Goal: Transaction & Acquisition: Purchase product/service

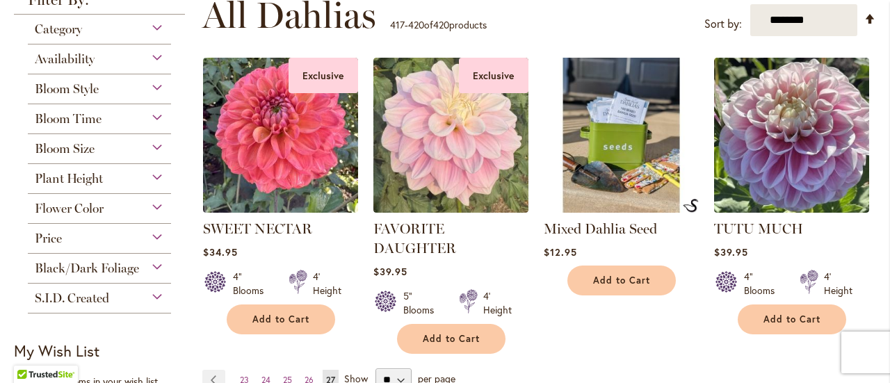
scroll to position [298, 0]
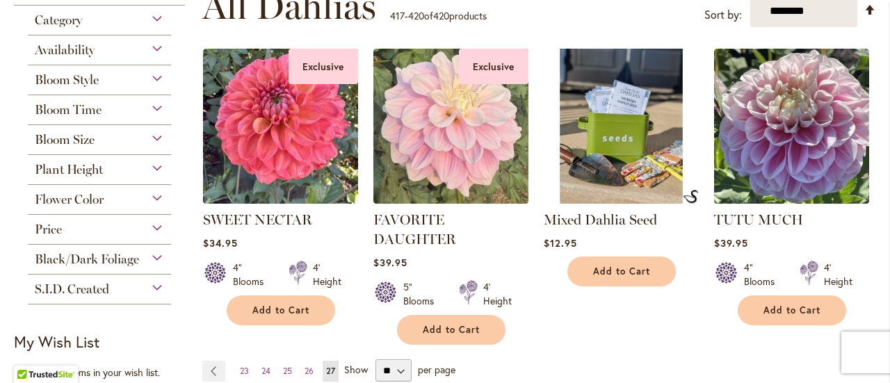
click at [615, 167] on img at bounding box center [620, 126] width 163 height 163
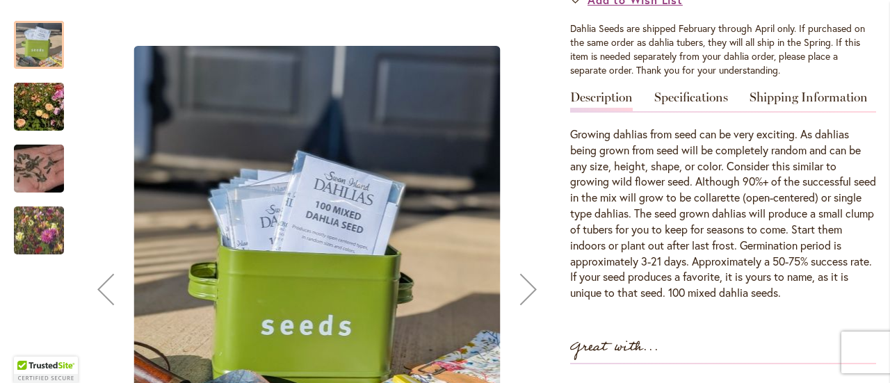
scroll to position [482, 0]
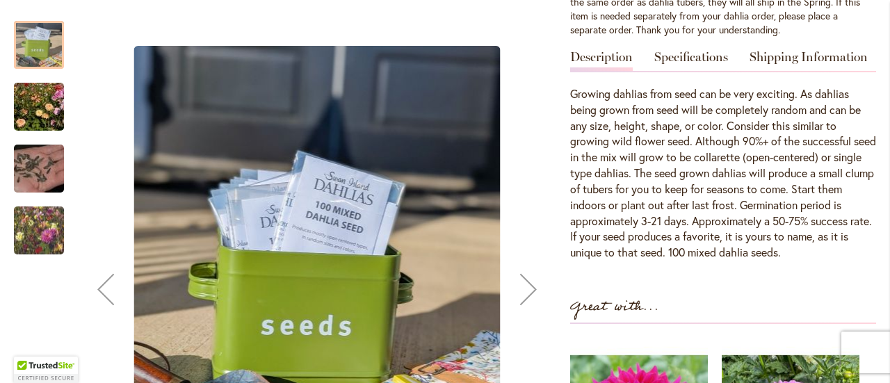
click at [39, 129] on img "Swan Island Dahlias - Dahlia Seedlings" at bounding box center [39, 107] width 100 height 67
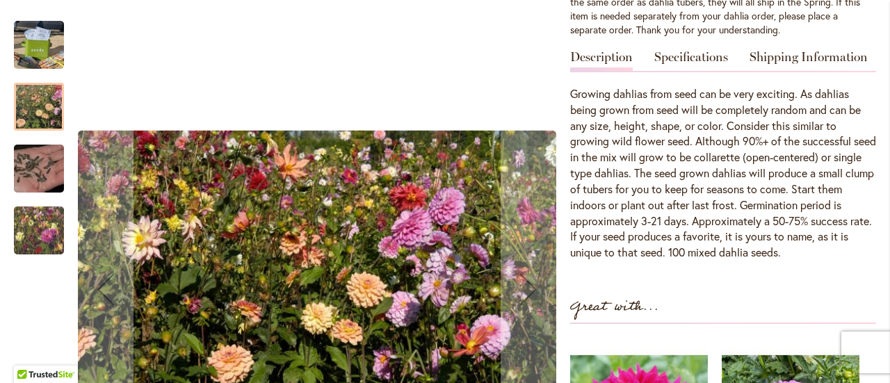
click at [49, 172] on img "Swan Island Dahlias - Dahlia Seed" at bounding box center [39, 169] width 100 height 67
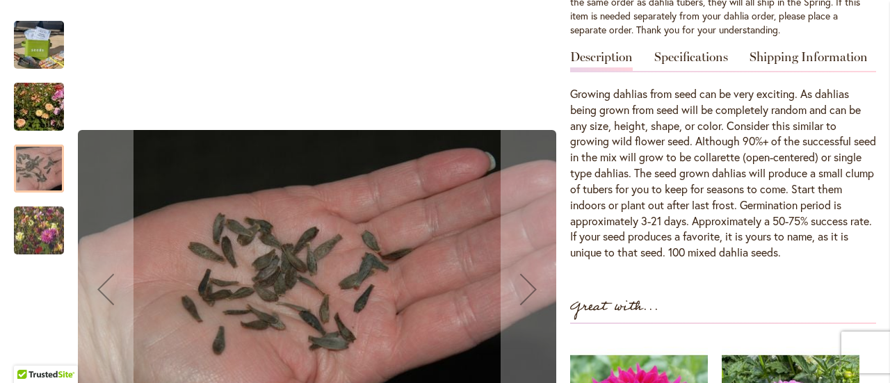
click at [44, 222] on img "Swan Island Dahlias - Dahlia Seedlings" at bounding box center [39, 230] width 100 height 84
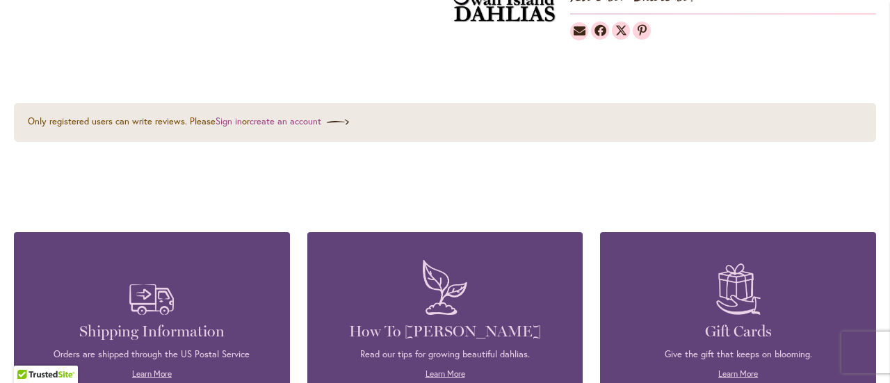
scroll to position [1105, 0]
